Goal: Task Accomplishment & Management: Use online tool/utility

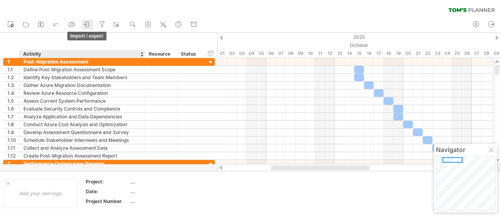
click at [86, 28] on icon at bounding box center [87, 24] width 8 height 8
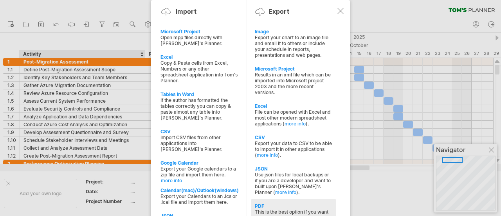
click at [265, 209] on div "This is the best option if you want to print your schedule (and stick it up the…" at bounding box center [294, 218] width 78 height 18
select select "**"
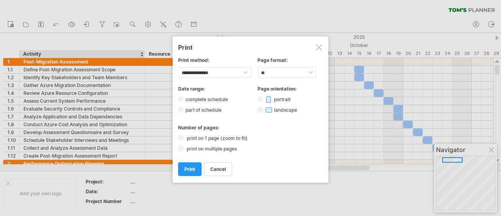
click at [228, 146] on label "print on multiple pages" at bounding box center [214, 149] width 59 height 6
click at [191, 168] on span "print" at bounding box center [189, 169] width 11 height 6
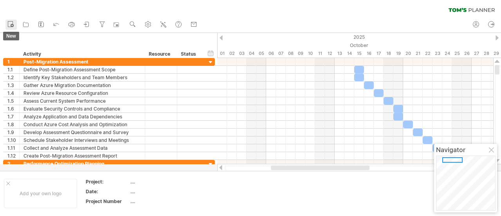
click at [10, 24] on icon at bounding box center [11, 24] width 8 height 8
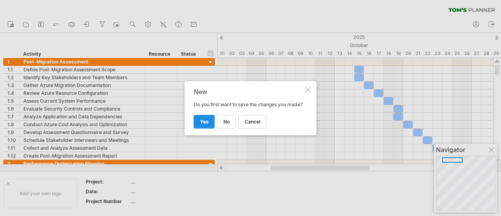
click at [205, 122] on span "yes" at bounding box center [204, 122] width 9 height 6
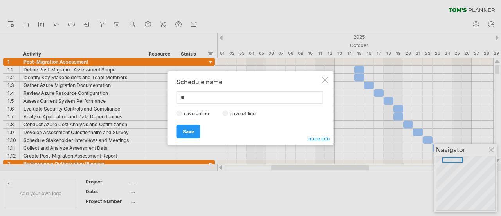
type input "*"
type input "*****"
click at [188, 131] on span "Save" at bounding box center [188, 131] width 11 height 6
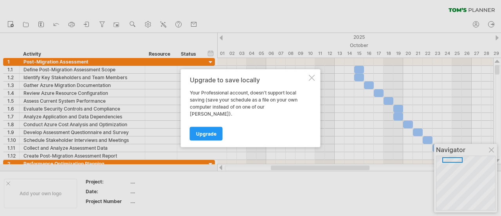
click at [311, 81] on div at bounding box center [312, 77] width 6 height 6
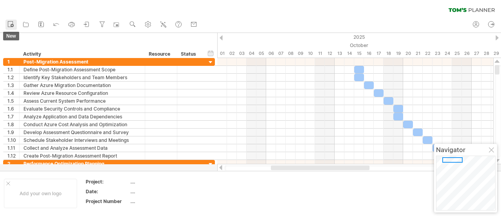
click at [8, 22] on rect at bounding box center [10, 24] width 5 height 5
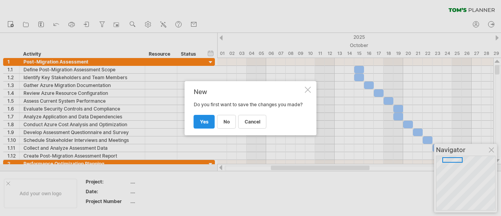
click at [210, 124] on link "yes" at bounding box center [204, 122] width 21 height 14
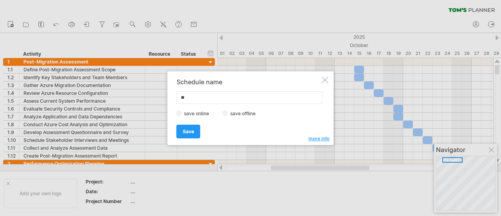
type input "*"
type input "*****"
click at [195, 130] on link "Save" at bounding box center [189, 131] width 24 height 14
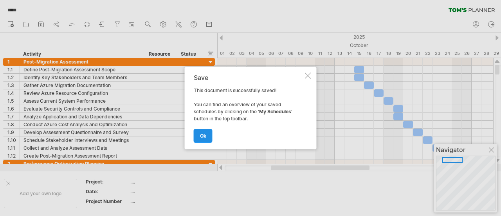
click at [195, 131] on link "ok" at bounding box center [203, 136] width 19 height 14
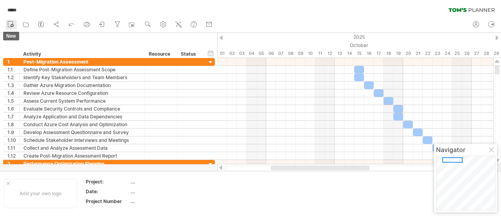
click at [12, 24] on circle at bounding box center [12, 25] width 3 height 3
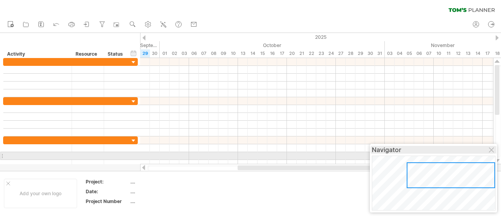
click at [488, 152] on div "Navigator" at bounding box center [433, 150] width 123 height 8
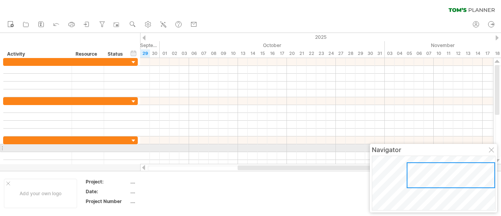
click at [492, 147] on div at bounding box center [492, 150] width 6 height 6
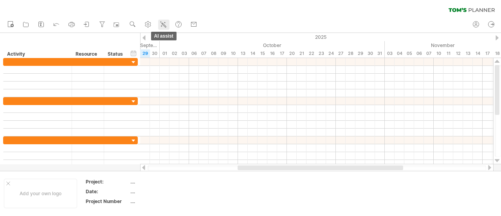
click at [167, 21] on icon at bounding box center [163, 24] width 8 height 8
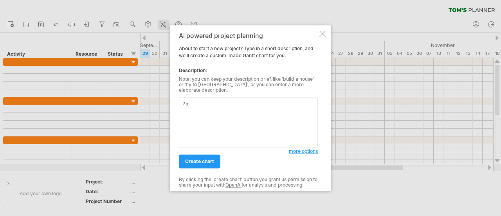
type textarea "P"
type textarea "Post Migration Azure Project Plan"
click at [215, 158] on link "create chart" at bounding box center [199, 161] width 41 height 14
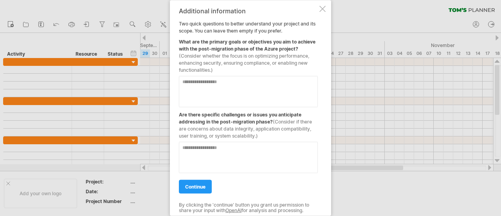
click at [240, 86] on textarea at bounding box center [248, 91] width 139 height 31
click at [226, 85] on textarea at bounding box center [248, 91] width 139 height 31
click at [233, 158] on textarea at bounding box center [248, 156] width 139 height 31
click at [191, 80] on textarea "**********" at bounding box center [248, 91] width 139 height 31
click at [232, 165] on textarea at bounding box center [248, 156] width 139 height 31
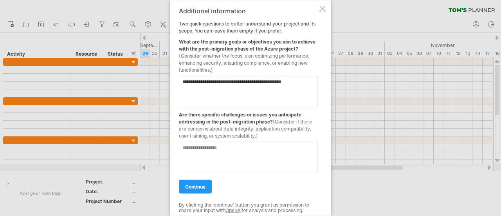
click at [299, 85] on textarea "**********" at bounding box center [248, 91] width 139 height 31
type textarea "**********"
click at [283, 153] on textarea at bounding box center [248, 156] width 139 height 31
type textarea "**********"
click at [211, 182] on link "continue" at bounding box center [195, 186] width 33 height 14
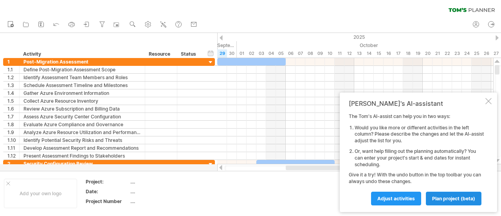
click at [439, 198] on span "plan project (beta)" at bounding box center [453, 198] width 43 height 6
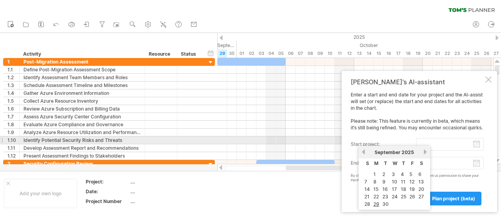
click at [474, 143] on input "start project:" at bounding box center [450, 144] width 68 height 13
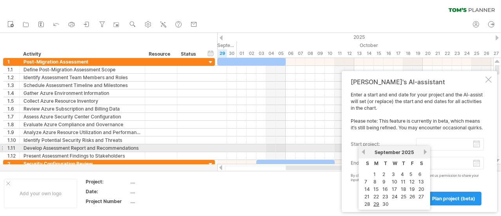
click at [426, 150] on link "next" at bounding box center [425, 152] width 6 height 6
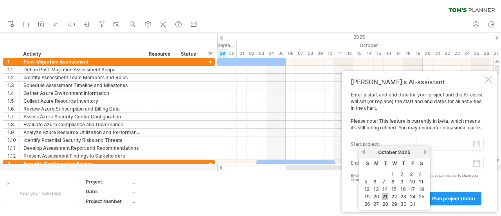
click at [387, 193] on link "21" at bounding box center [385, 196] width 7 height 7
type input "********"
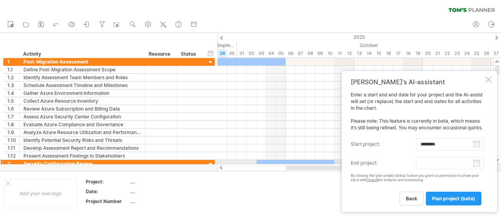
click at [477, 163] on body "progress(100%) Trying to reach [DOMAIN_NAME] Connected again... 0% clear filter…" at bounding box center [250, 108] width 501 height 217
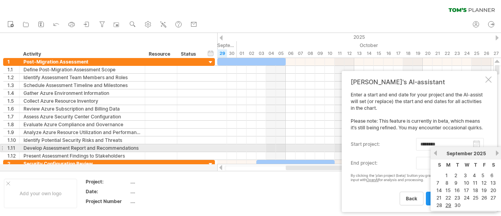
click at [497, 151] on link "next" at bounding box center [497, 153] width 6 height 6
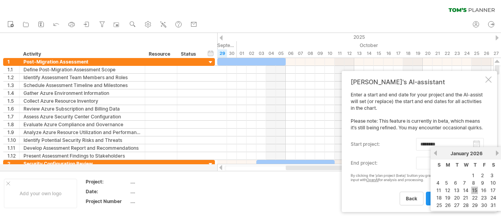
click at [473, 189] on link "15" at bounding box center [474, 189] width 7 height 7
type input "********"
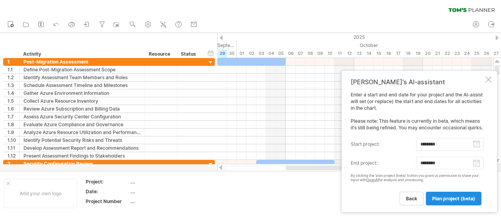
click at [467, 198] on span "plan project (beta)" at bounding box center [453, 198] width 43 height 6
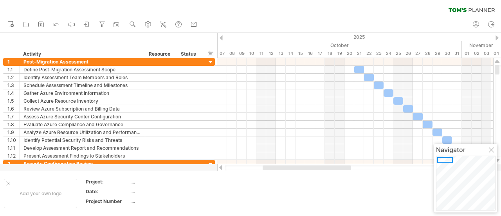
drag, startPoint x: 497, startPoint y: 72, endPoint x: 484, endPoint y: 50, distance: 25.4
click at [484, 50] on div "Trying to reach [DOMAIN_NAME] Connected again... 0% clear filter new 1" at bounding box center [250, 108] width 501 height 216
click at [83, 24] on link "import / export" at bounding box center [87, 25] width 11 height 10
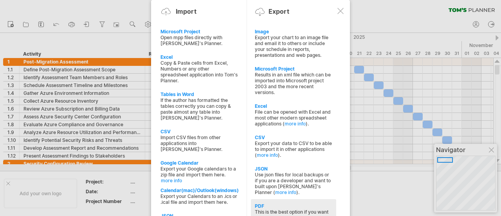
click at [295, 209] on div "This is the best option if you want to print your schedule (and stick it up the…" at bounding box center [294, 218] width 78 height 18
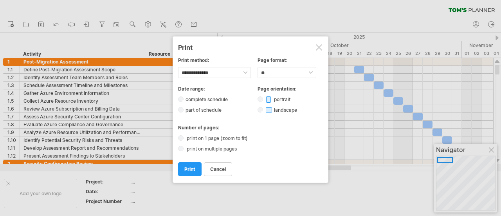
click at [236, 146] on label "print on multiple pages" at bounding box center [214, 149] width 59 height 6
click at [184, 166] on link "print" at bounding box center [189, 169] width 23 height 14
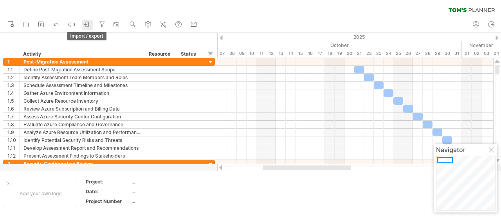
click at [92, 26] on link "import / export" at bounding box center [87, 25] width 11 height 10
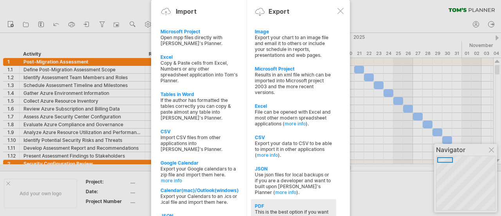
click at [305, 209] on div "This is the best option if you want to print your schedule (and stick it up the…" at bounding box center [294, 218] width 78 height 18
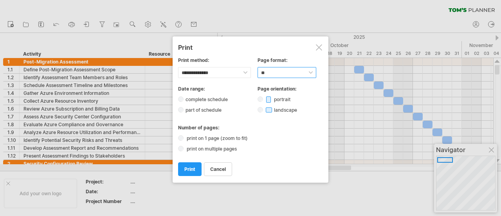
click at [310, 74] on select "****** ** ***** ** ****** ** ** **" at bounding box center [287, 72] width 59 height 11
click at [258, 67] on select "****** ** ***** ** ****** ** ** **" at bounding box center [287, 72] width 59 height 11
click at [277, 72] on select "****** ** ***** ** ****** ** ** **" at bounding box center [287, 72] width 59 height 11
click at [258, 67] on select "****** ** ***** ** ****** ** ** **" at bounding box center [287, 72] width 59 height 11
click at [188, 166] on span "print" at bounding box center [189, 169] width 11 height 6
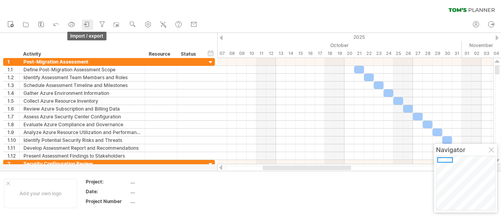
click at [90, 23] on icon at bounding box center [87, 24] width 8 height 8
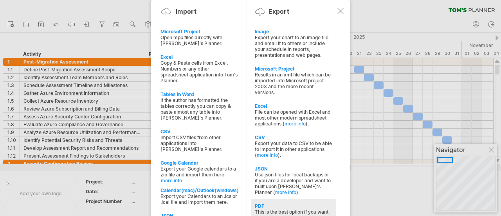
click at [269, 203] on div "PDF" at bounding box center [294, 206] width 78 height 6
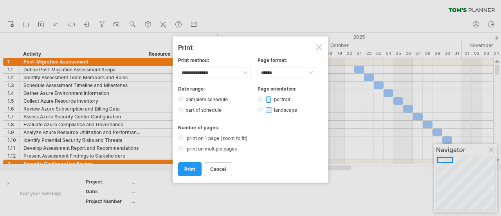
click at [207, 136] on label "print on 1 page (zoom to fit)" at bounding box center [220, 138] width 70 height 6
click at [278, 69] on select "****** ** ***** ** ****** ** ** **" at bounding box center [287, 72] width 59 height 11
select select "**"
click at [258, 67] on select "****** ** ***** ** ****** ** ** **" at bounding box center [287, 72] width 59 height 11
click at [192, 169] on link "print" at bounding box center [189, 169] width 23 height 14
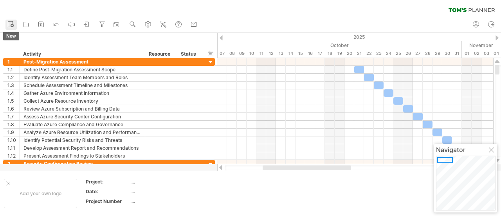
click at [15, 23] on link "new" at bounding box center [10, 25] width 11 height 10
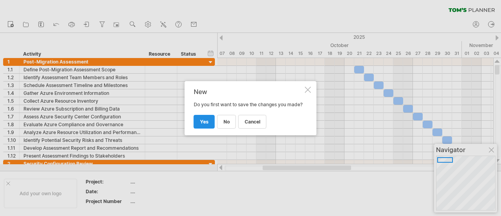
click at [200, 127] on link "yes" at bounding box center [204, 122] width 21 height 14
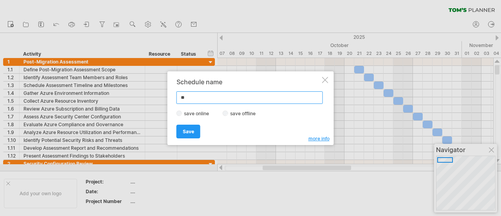
type input "*"
type input "********"
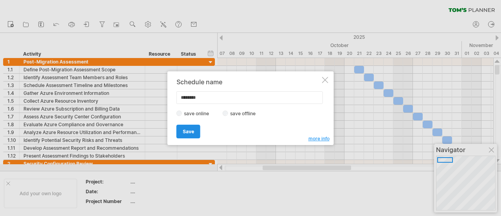
click at [197, 128] on link "Save" at bounding box center [189, 131] width 24 height 14
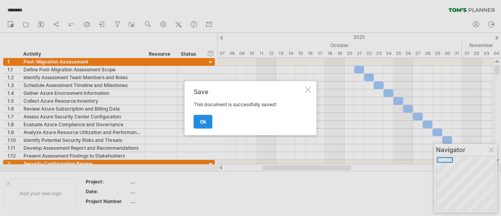
click at [200, 122] on span "ok" at bounding box center [203, 122] width 6 height 6
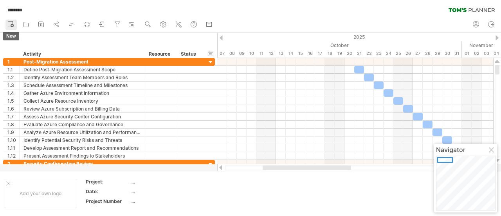
click at [14, 27] on icon at bounding box center [11, 24] width 8 height 8
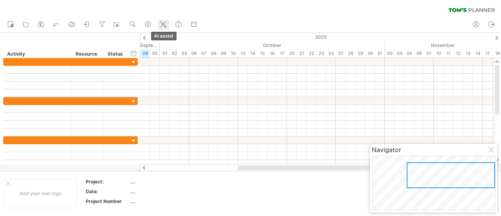
click at [167, 25] on icon at bounding box center [163, 24] width 8 height 8
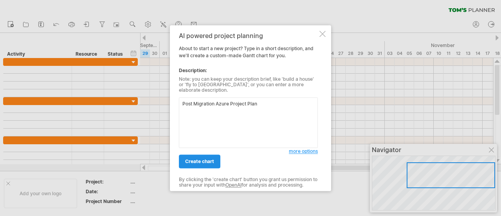
type textarea "Post Migration Azure Project Plan"
click at [214, 159] on link "create chart" at bounding box center [199, 161] width 41 height 14
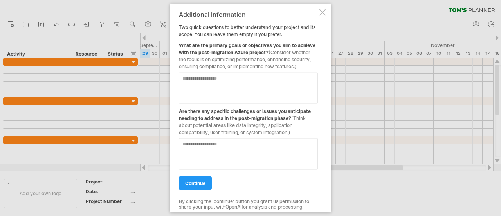
click at [225, 79] on textarea at bounding box center [248, 87] width 139 height 31
type textarea "**********"
click at [252, 146] on textarea at bounding box center [248, 153] width 139 height 31
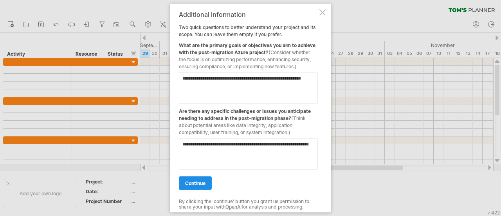
type textarea "**********"
click at [207, 180] on link "continue" at bounding box center [195, 183] width 33 height 14
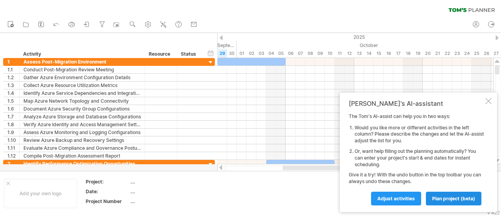
click at [436, 197] on span "plan project (beta)" at bounding box center [453, 198] width 43 height 6
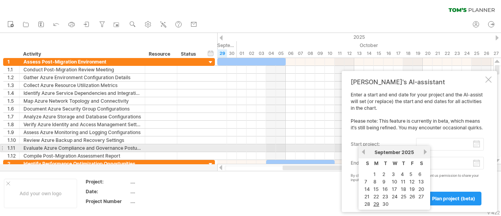
click at [479, 145] on input "start project:" at bounding box center [450, 144] width 68 height 13
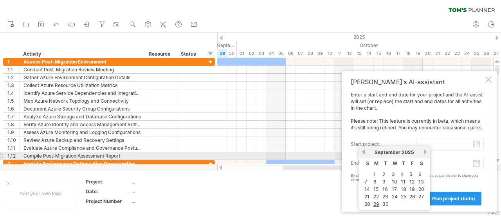
click at [424, 154] on link "next" at bounding box center [425, 152] width 6 height 6
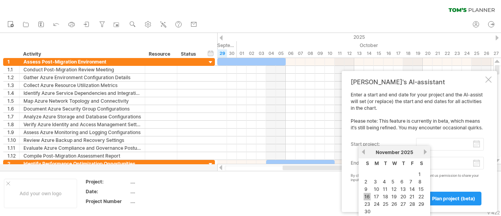
click at [370, 195] on link "16" at bounding box center [367, 196] width 7 height 7
type input "********"
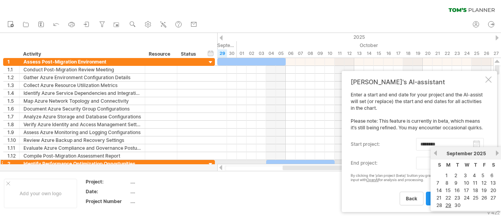
click at [476, 164] on body "progress(100%) Trying to reach [DOMAIN_NAME] Connected again... 0% clear filter…" at bounding box center [250, 108] width 501 height 217
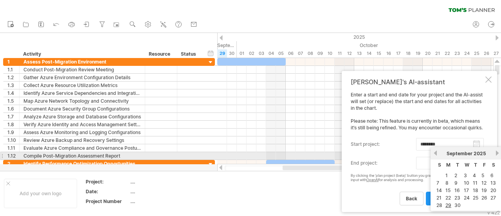
click at [499, 152] on link "next" at bounding box center [497, 153] width 6 height 6
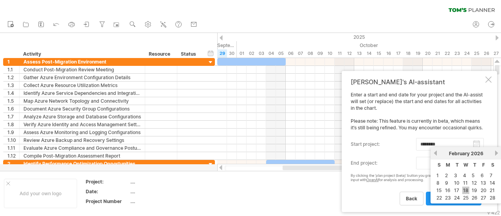
click at [466, 191] on link "18" at bounding box center [465, 189] width 7 height 7
type input "********"
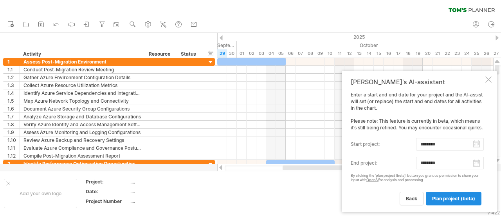
click at [466, 198] on span "plan project (beta)" at bounding box center [453, 198] width 43 height 6
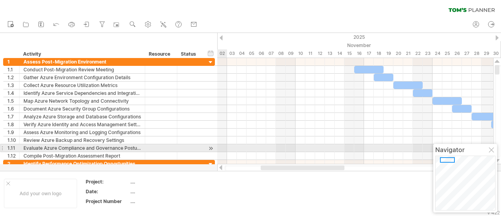
click at [493, 150] on div at bounding box center [492, 150] width 6 height 6
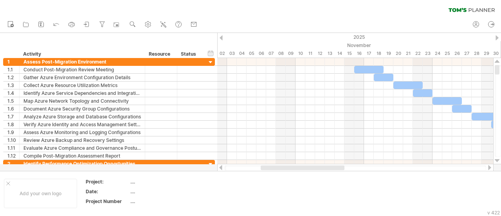
click at [490, 167] on div at bounding box center [490, 167] width 6 height 5
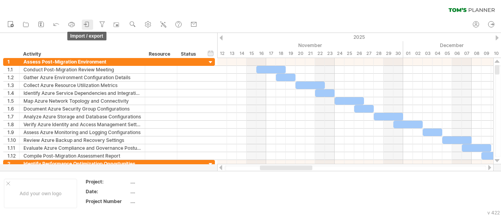
click at [87, 24] on icon at bounding box center [87, 24] width 8 height 8
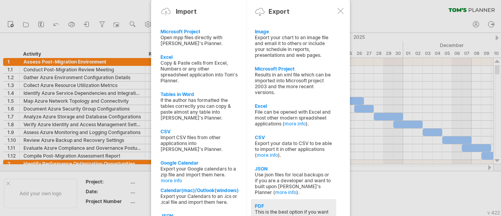
click at [277, 203] on div "PDF" at bounding box center [294, 206] width 78 height 6
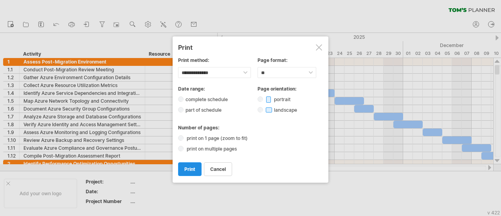
click at [189, 166] on span "print" at bounding box center [189, 169] width 11 height 6
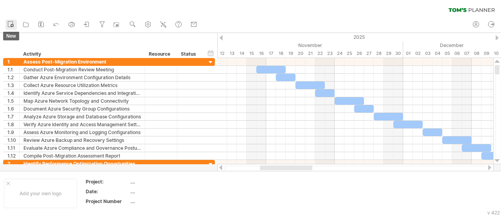
click at [9, 22] on icon at bounding box center [11, 24] width 8 height 8
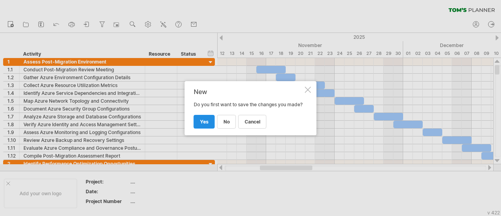
click at [205, 121] on link "yes" at bounding box center [204, 122] width 21 height 14
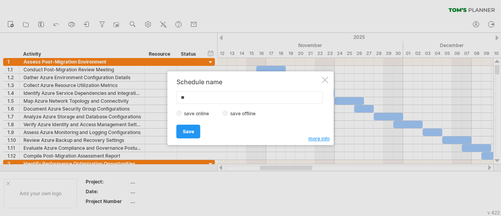
type input "*"
type input "***"
click at [197, 126] on link "Save" at bounding box center [189, 131] width 24 height 14
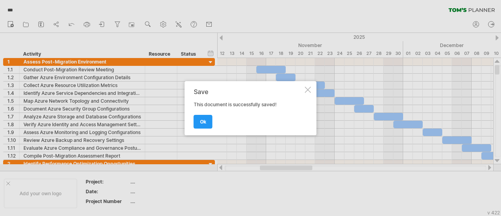
click at [197, 126] on link "ok" at bounding box center [203, 122] width 19 height 14
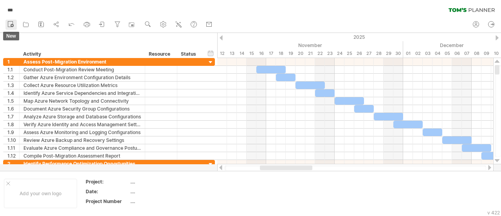
click at [7, 25] on icon at bounding box center [11, 24] width 8 height 8
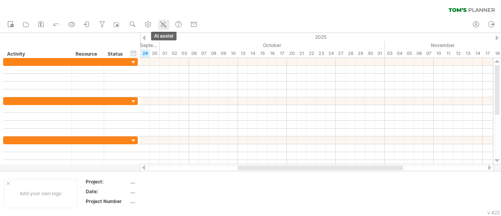
click at [167, 27] on icon at bounding box center [163, 24] width 8 height 8
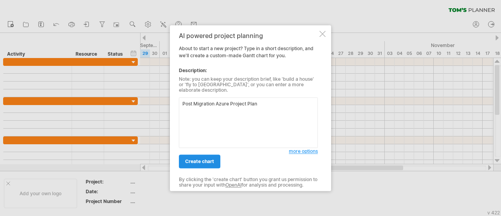
type textarea "Post Migration Azure Project Plan"
click at [215, 157] on link "create chart" at bounding box center [199, 161] width 41 height 14
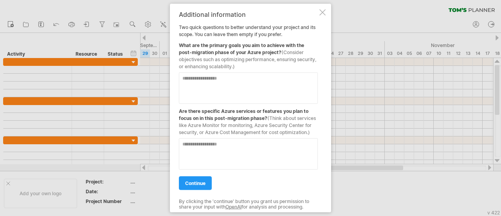
click at [230, 91] on textarea at bounding box center [248, 87] width 139 height 31
type textarea "**********"
click at [240, 144] on textarea at bounding box center [248, 153] width 139 height 31
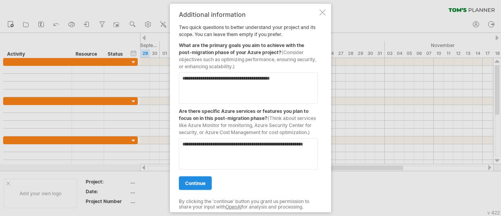
type textarea "**********"
click at [202, 182] on span "continue" at bounding box center [195, 183] width 20 height 6
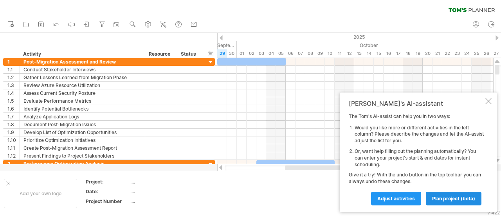
click at [436, 200] on span "plan project (beta)" at bounding box center [453, 198] width 43 height 6
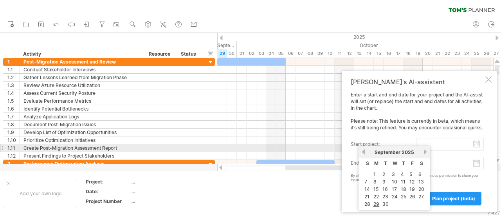
click at [476, 146] on input "start project:" at bounding box center [450, 144] width 68 height 13
click at [424, 151] on link "next" at bounding box center [425, 152] width 6 height 6
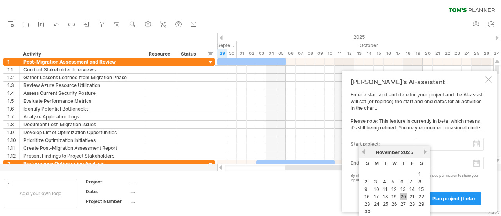
click at [406, 195] on link "20" at bounding box center [403, 196] width 7 height 7
type input "********"
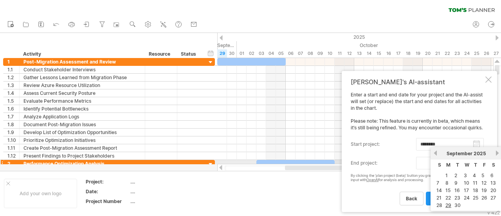
click at [478, 163] on body "progress(100%) Trying to reach [DOMAIN_NAME] Connected again... 0% clear filter…" at bounding box center [250, 108] width 501 height 217
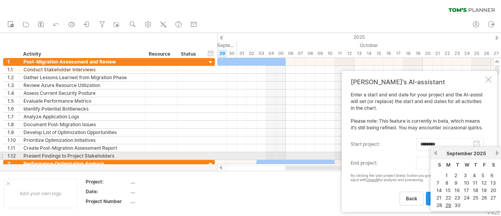
click at [496, 155] on link "next" at bounding box center [497, 153] width 6 height 6
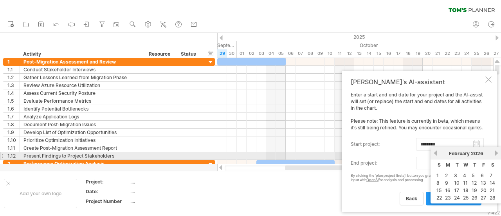
click at [496, 155] on link "next" at bounding box center [497, 153] width 6 height 6
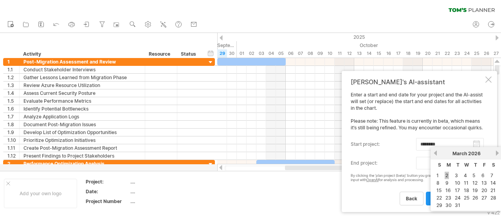
click at [448, 175] on link "2" at bounding box center [447, 174] width 4 height 7
type input "********"
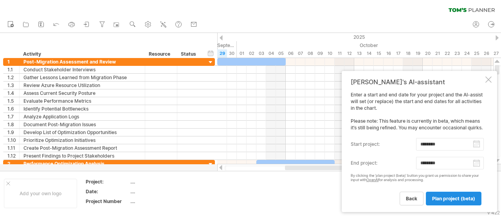
click at [449, 195] on link "plan project (beta)" at bounding box center [454, 198] width 56 height 14
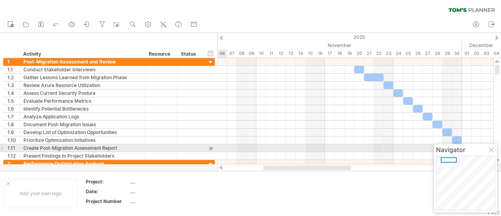
click at [493, 150] on div at bounding box center [492, 150] width 6 height 6
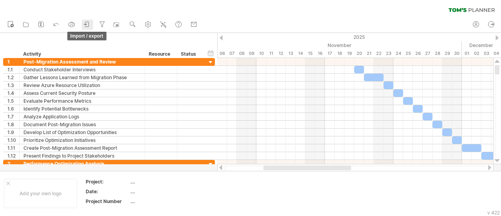
click at [84, 23] on icon at bounding box center [87, 24] width 8 height 8
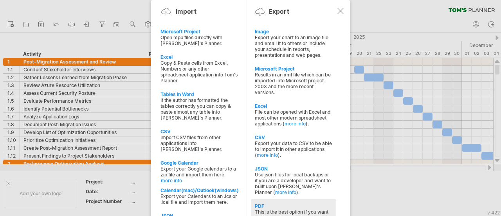
click at [282, 209] on div "This is the best option if you want to print your schedule (and stick it up the…" at bounding box center [294, 218] width 78 height 18
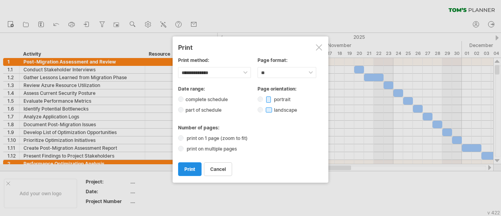
click at [198, 162] on link "print" at bounding box center [189, 169] width 23 height 14
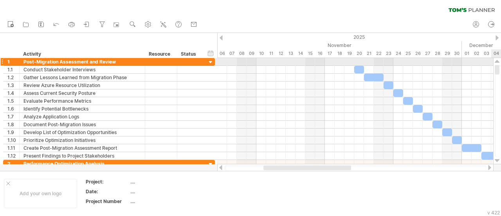
drag, startPoint x: 499, startPoint y: 65, endPoint x: 500, endPoint y: 60, distance: 5.5
click at [500, 60] on div at bounding box center [497, 111] width 8 height 106
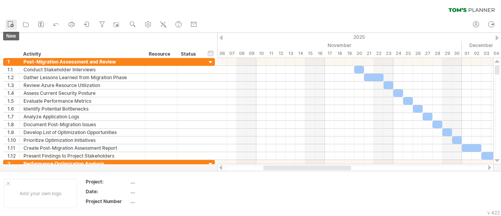
click at [10, 27] on icon at bounding box center [11, 24] width 8 height 8
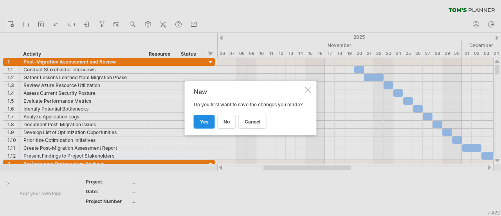
click at [204, 121] on link "yes" at bounding box center [204, 122] width 21 height 14
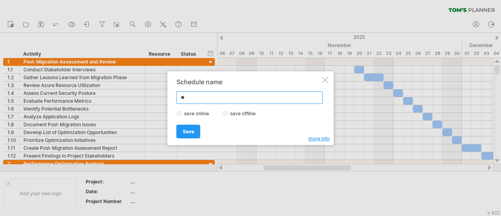
type input "*"
type input "*****"
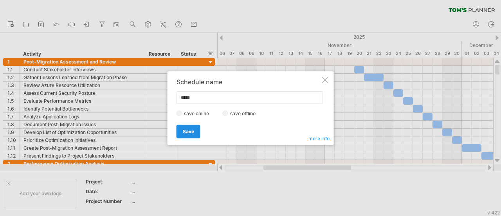
click at [191, 126] on link "Save" at bounding box center [189, 131] width 24 height 14
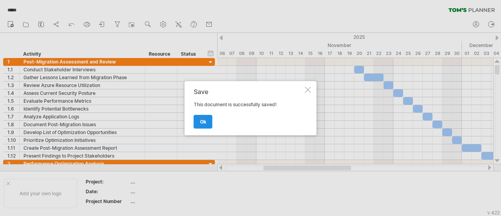
click at [202, 123] on span "ok" at bounding box center [203, 122] width 6 height 6
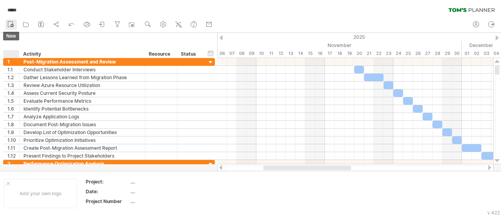
click at [6, 28] on link "new" at bounding box center [10, 25] width 11 height 10
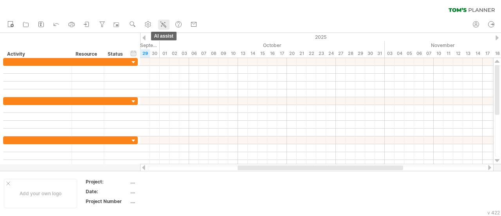
click at [164, 28] on div at bounding box center [163, 25] width 8 height 8
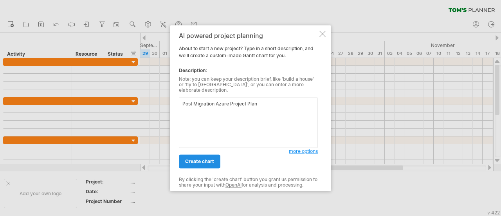
type textarea "Post Migration Azure Project Plan"
click at [196, 158] on span "create chart" at bounding box center [199, 161] width 29 height 6
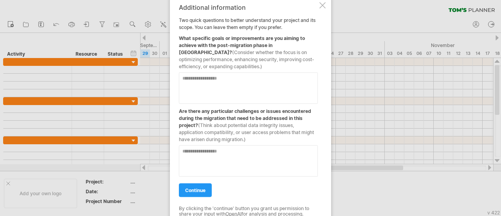
click at [216, 90] on textarea at bounding box center [248, 87] width 139 height 31
type textarea "**********"
click at [219, 159] on textarea at bounding box center [248, 160] width 139 height 31
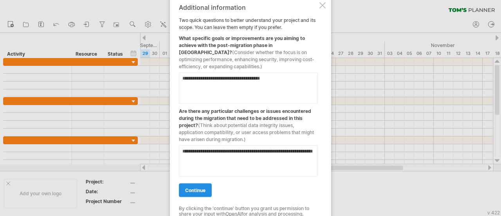
type textarea "**********"
click at [209, 189] on link "continue" at bounding box center [195, 190] width 33 height 14
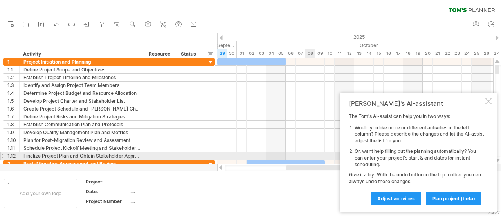
drag, startPoint x: 305, startPoint y: 158, endPoint x: 311, endPoint y: 157, distance: 6.3
click at [311, 157] on div at bounding box center [355, 156] width 276 height 8
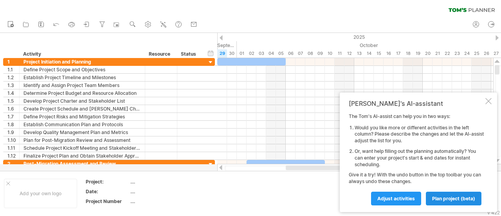
click at [454, 202] on link "plan project (beta)" at bounding box center [454, 198] width 56 height 14
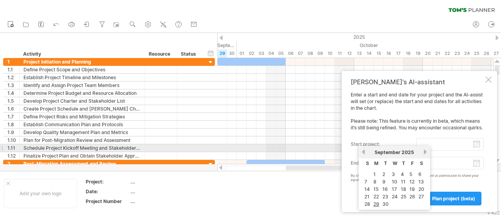
click at [477, 145] on input "start project:" at bounding box center [450, 144] width 68 height 13
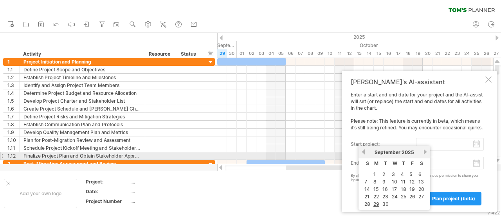
click at [425, 152] on link "next" at bounding box center [425, 152] width 6 height 6
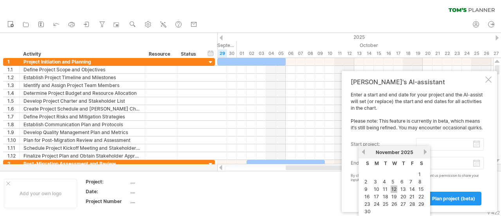
click at [397, 188] on link "12" at bounding box center [394, 188] width 7 height 7
type input "********"
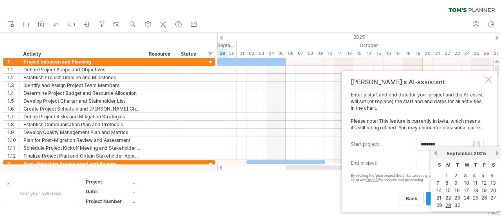
click at [478, 168] on body "progress(100%) Trying to reach [DOMAIN_NAME] Connected again... 0% clear filter…" at bounding box center [250, 108] width 501 height 217
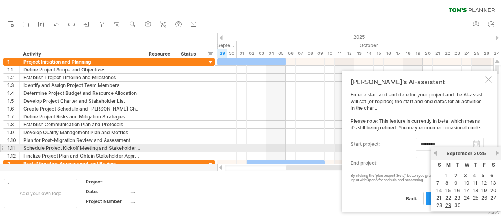
click at [500, 151] on link "next" at bounding box center [497, 153] width 6 height 6
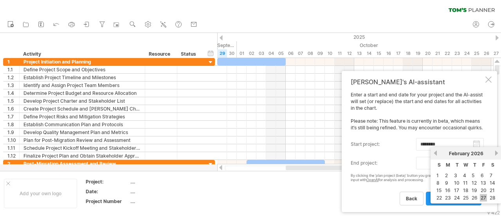
click at [480, 196] on link "27" at bounding box center [483, 197] width 7 height 7
type input "********"
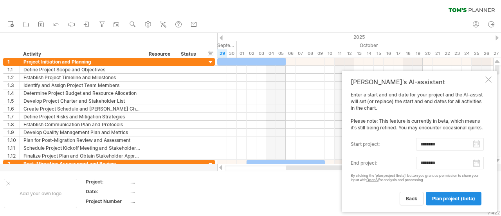
click at [476, 195] on link "plan project (beta)" at bounding box center [454, 198] width 56 height 14
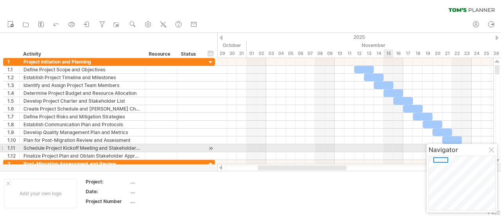
click at [494, 149] on div at bounding box center [492, 150] width 6 height 6
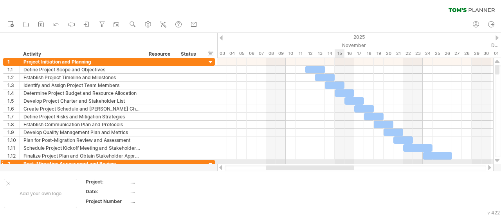
drag, startPoint x: 335, startPoint y: 167, endPoint x: 343, endPoint y: 162, distance: 9.7
click at [343, 162] on div "Trying to reach [DOMAIN_NAME] Connected again... 0% clear filter new 1" at bounding box center [250, 108] width 501 height 216
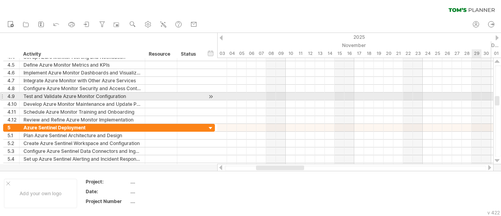
drag, startPoint x: 497, startPoint y: 69, endPoint x: 501, endPoint y: 100, distance: 31.1
click at [501, 100] on div at bounding box center [498, 111] width 6 height 92
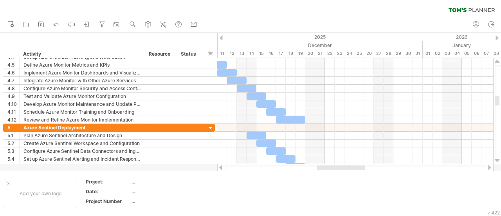
drag, startPoint x: 298, startPoint y: 169, endPoint x: 359, endPoint y: 166, distance: 61.1
click at [359, 166] on div at bounding box center [341, 167] width 48 height 5
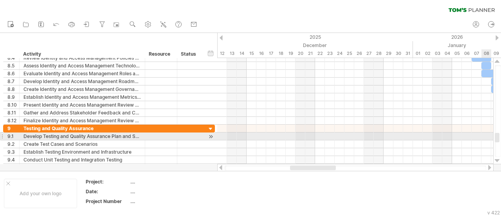
drag, startPoint x: 500, startPoint y: 101, endPoint x: 501, endPoint y: 137, distance: 36.8
click at [501, 137] on div at bounding box center [498, 111] width 6 height 92
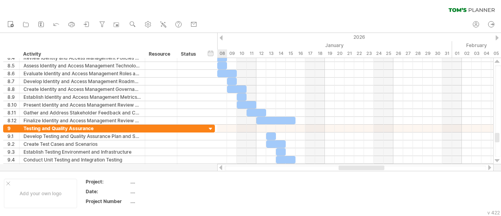
drag, startPoint x: 330, startPoint y: 168, endPoint x: 378, endPoint y: 164, distance: 48.7
click at [378, 164] on div at bounding box center [355, 168] width 276 height 8
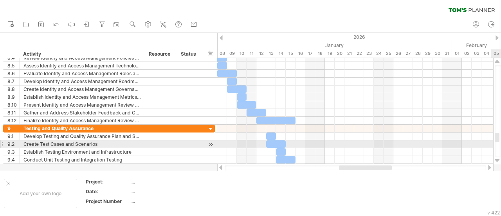
drag, startPoint x: 496, startPoint y: 132, endPoint x: 501, endPoint y: 147, distance: 16.2
click at [501, 147] on div at bounding box center [498, 111] width 6 height 92
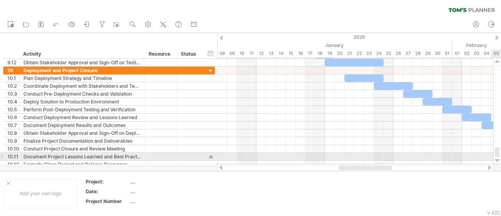
drag, startPoint x: 499, startPoint y: 138, endPoint x: 501, endPoint y: 156, distance: 18.1
click at [501, 156] on div at bounding box center [498, 111] width 6 height 92
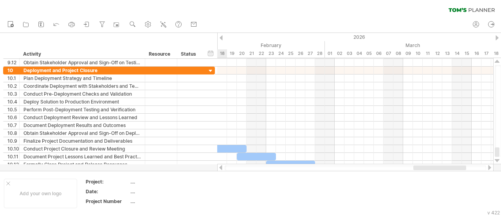
drag, startPoint x: 387, startPoint y: 168, endPoint x: 462, endPoint y: 170, distance: 74.4
click at [462, 170] on div at bounding box center [355, 167] width 261 height 5
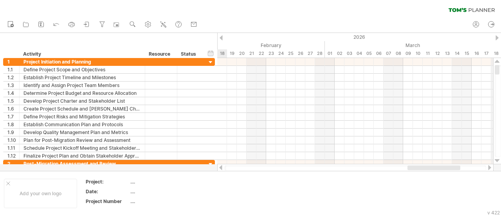
drag, startPoint x: 497, startPoint y: 150, endPoint x: 496, endPoint y: 34, distance: 115.1
click at [496, 34] on div "Trying to reach [DOMAIN_NAME] Connected again... 0% clear filter new 1" at bounding box center [250, 108] width 501 height 216
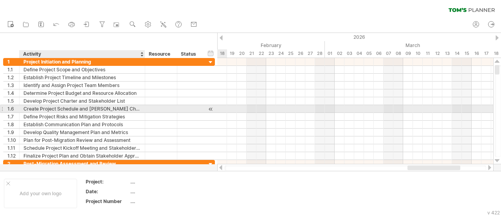
click at [129, 108] on div "Create Project Schedule and [PERSON_NAME] Chart" at bounding box center [81, 108] width 117 height 7
click at [129, 108] on input "**********" at bounding box center [81, 108] width 117 height 7
type input "**********"
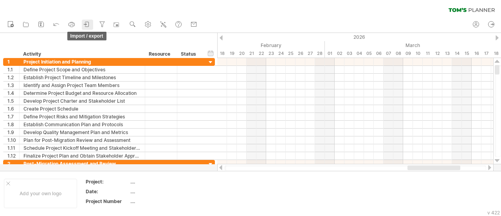
click at [89, 25] on icon at bounding box center [87, 24] width 4 height 5
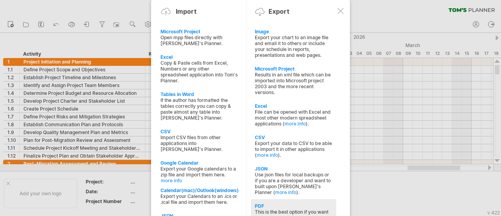
click at [280, 209] on div "This is the best option if you want to print your schedule (and stick it up the…" at bounding box center [294, 218] width 78 height 18
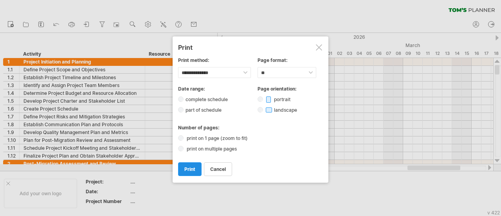
click at [199, 162] on link "print" at bounding box center [189, 169] width 23 height 14
